Goal: Transaction & Acquisition: Book appointment/travel/reservation

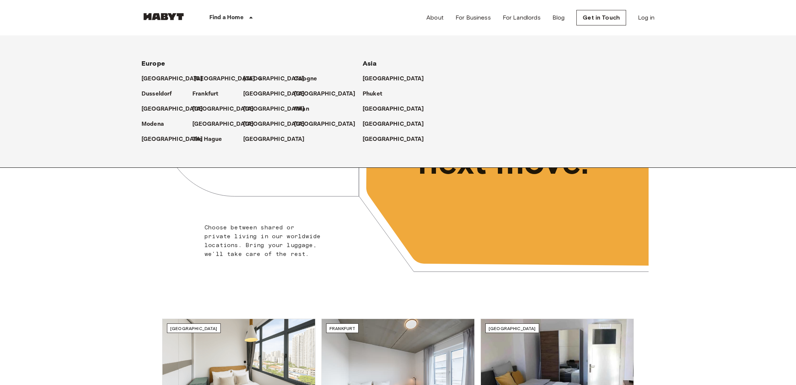
click at [203, 79] on p "[GEOGRAPHIC_DATA]" at bounding box center [225, 78] width 62 height 9
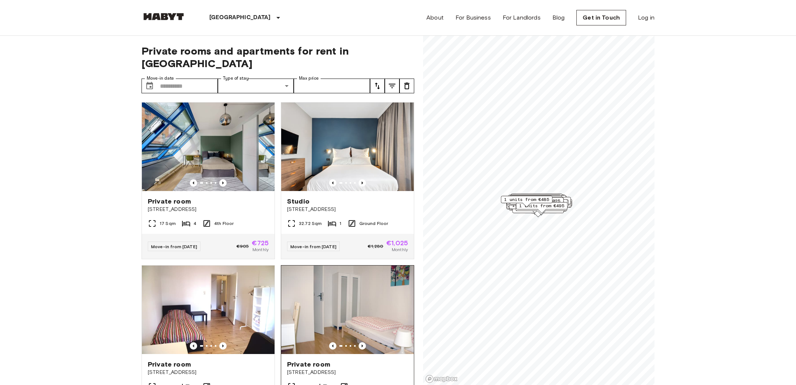
click at [322, 284] on img at bounding box center [347, 309] width 133 height 88
